Goal: Find specific page/section: Find specific page/section

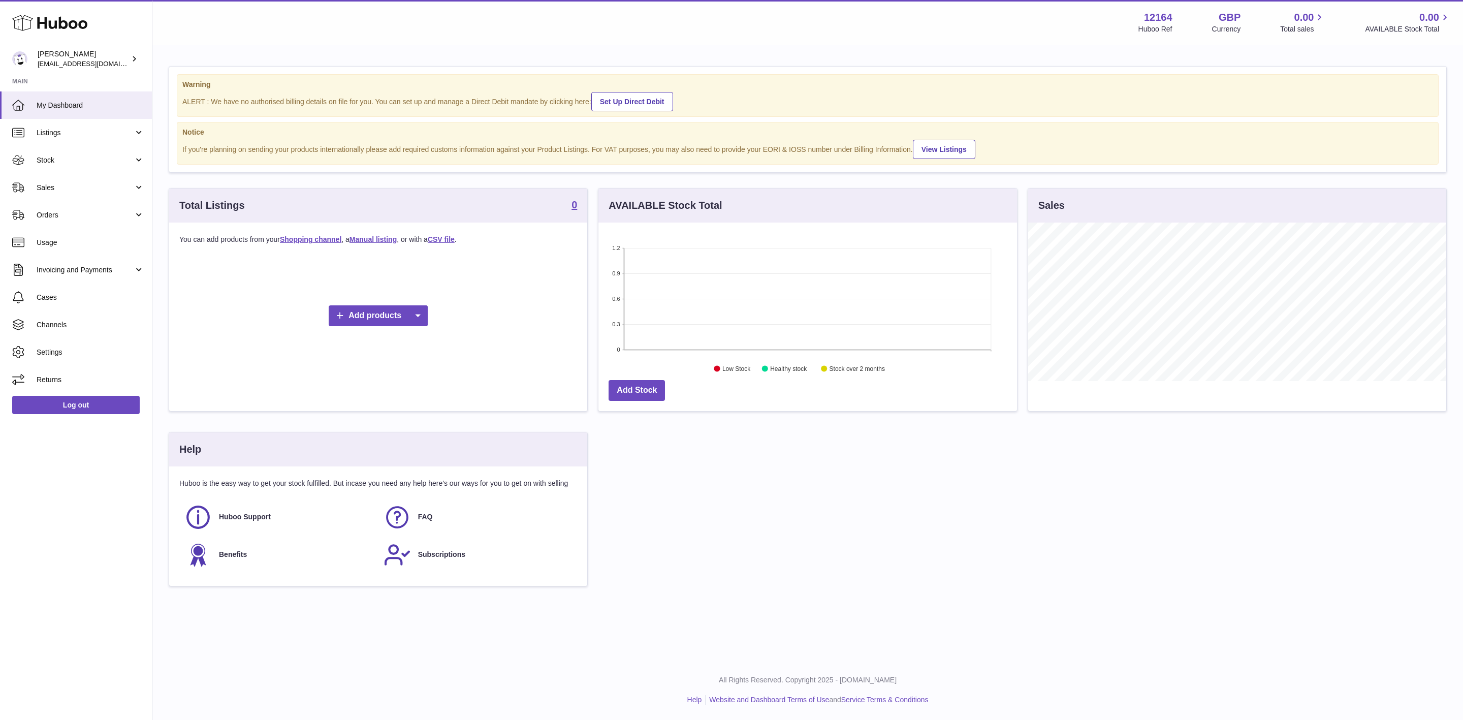
scroll to position [158, 417]
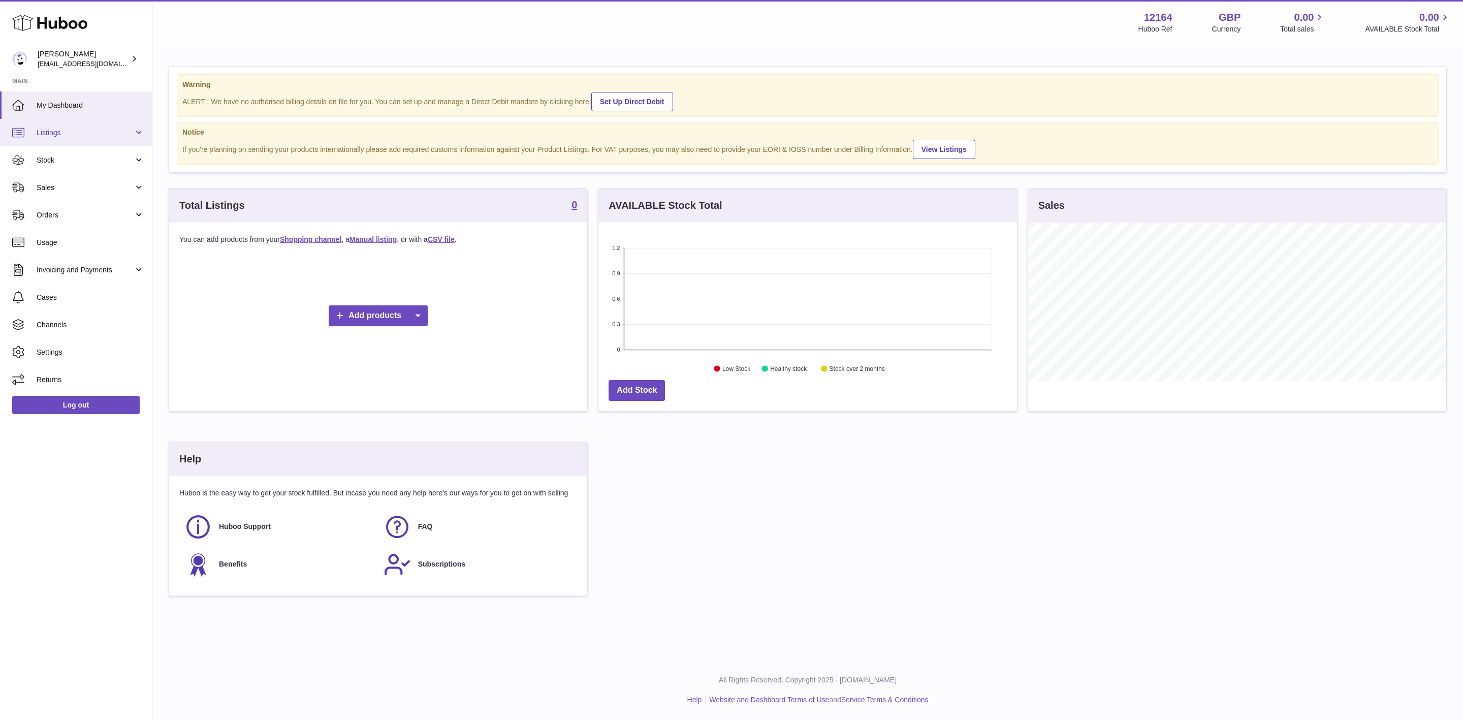
click at [86, 125] on link "Listings" at bounding box center [76, 132] width 152 height 27
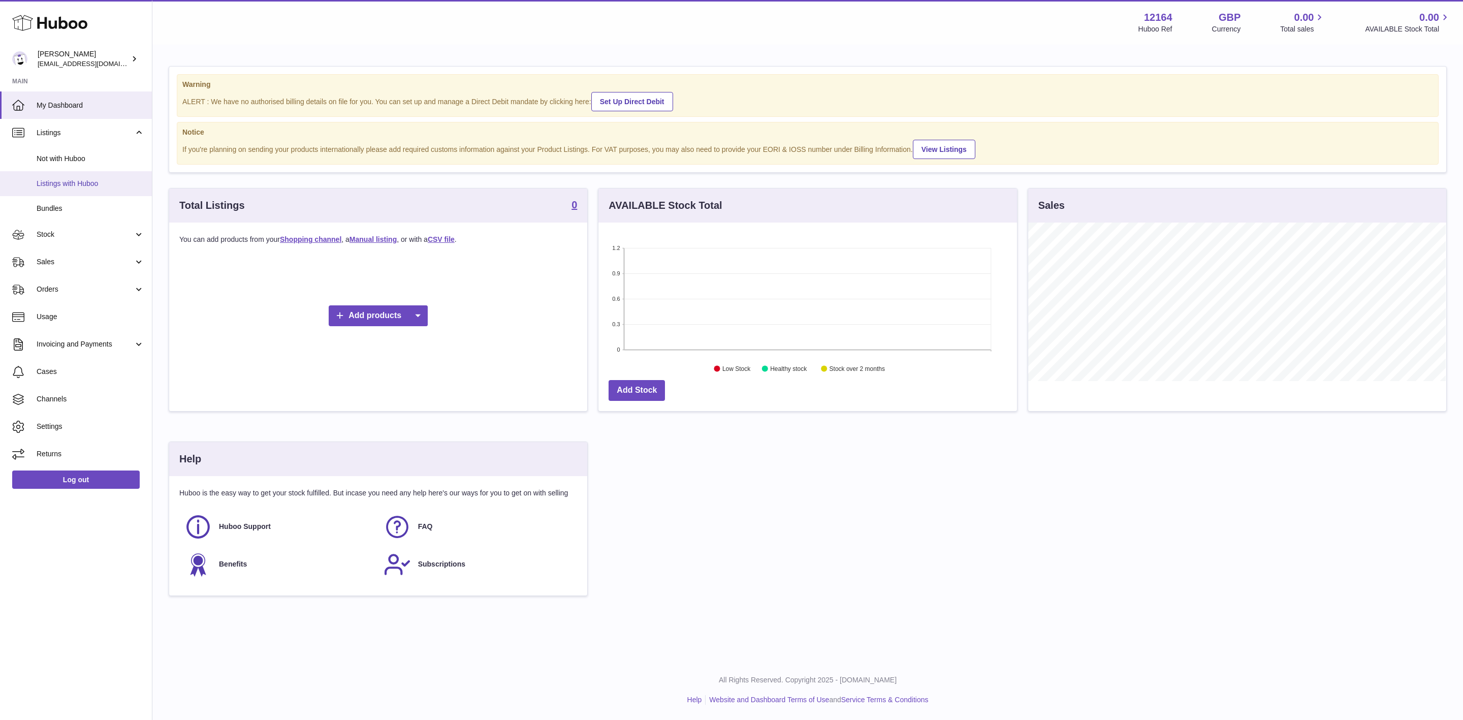
click at [75, 181] on span "Listings with Huboo" at bounding box center [91, 184] width 108 height 10
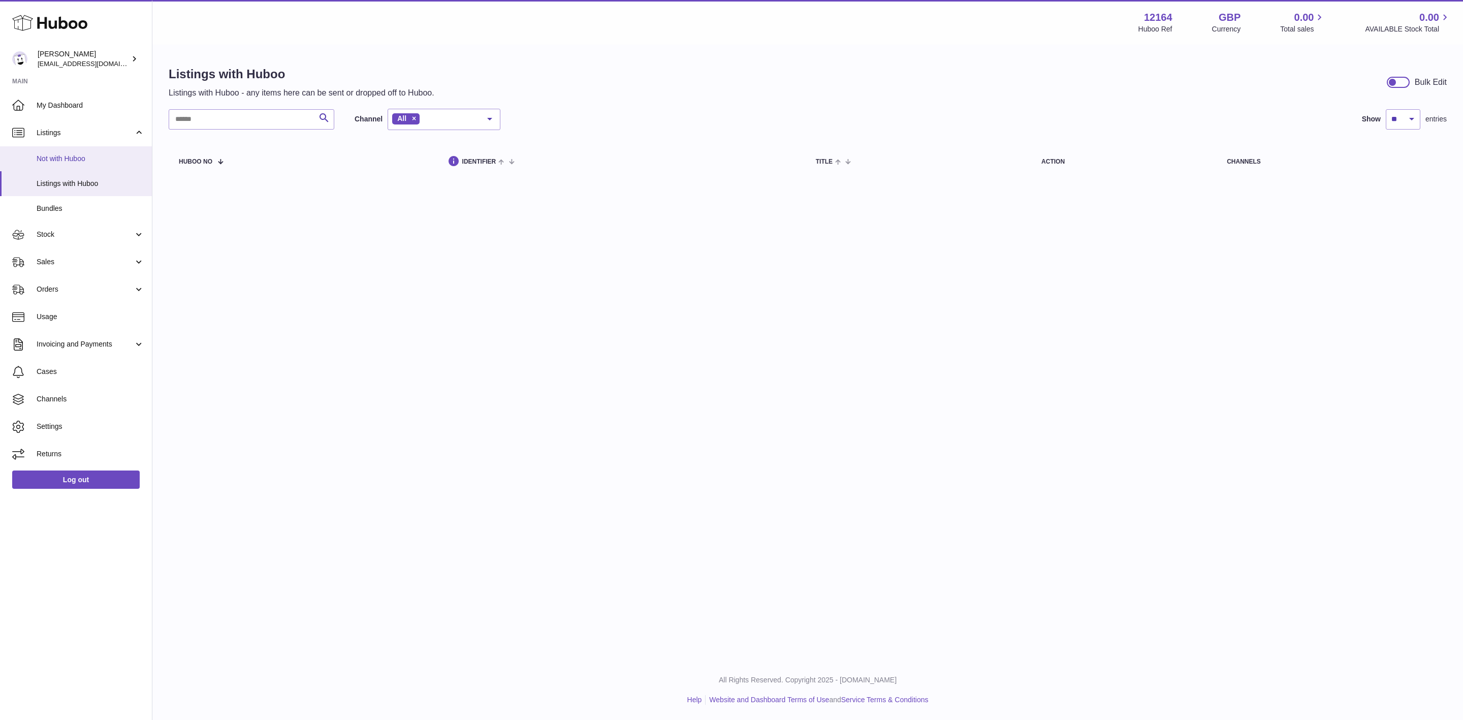
click at [87, 160] on span "Not with Huboo" at bounding box center [91, 159] width 108 height 10
